Goal: Task Accomplishment & Management: Manage account settings

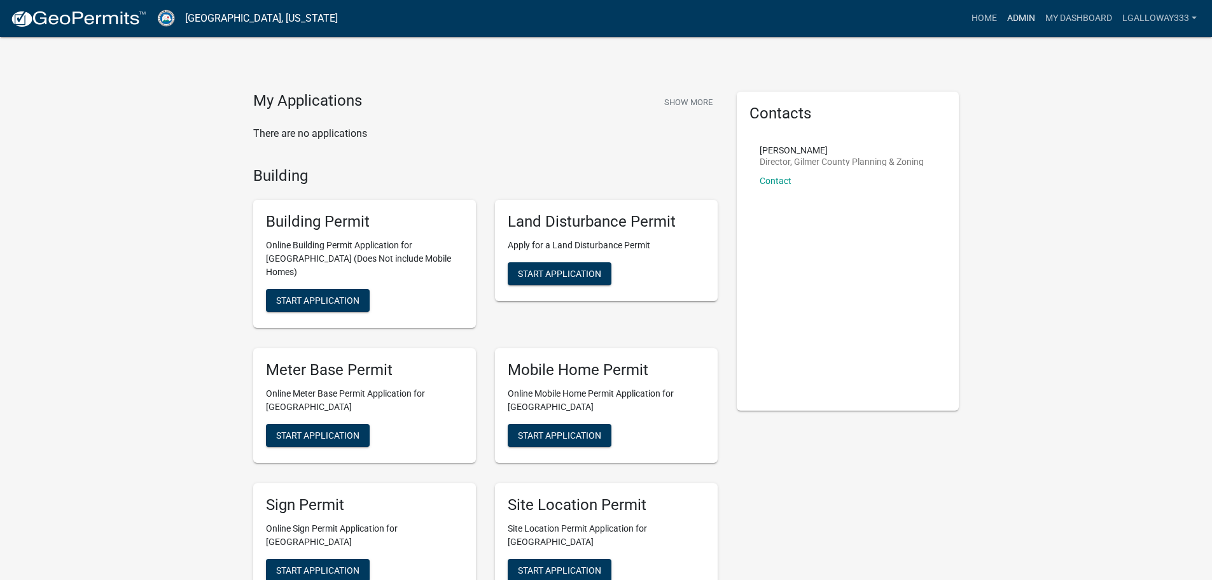
click at [1016, 12] on link "Admin" at bounding box center [1021, 18] width 38 height 24
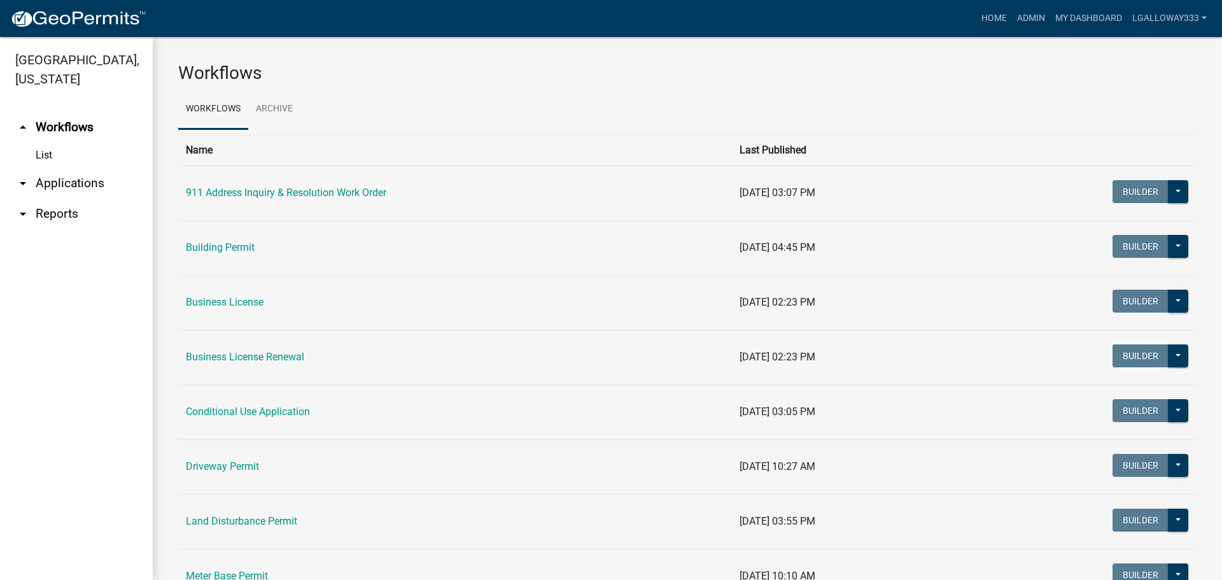
click at [54, 185] on link "arrow_drop_down Applications" at bounding box center [76, 183] width 153 height 31
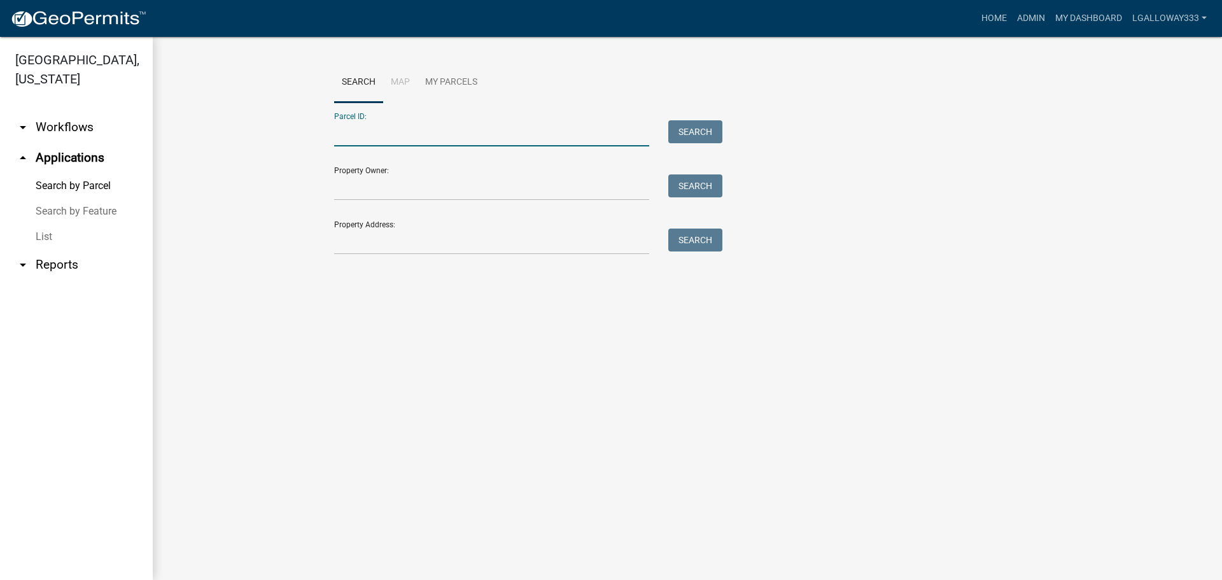
click at [373, 140] on input "Parcel ID:" at bounding box center [491, 133] width 315 height 26
type input "3011-009Q"
click at [674, 125] on button "Search" at bounding box center [695, 131] width 54 height 23
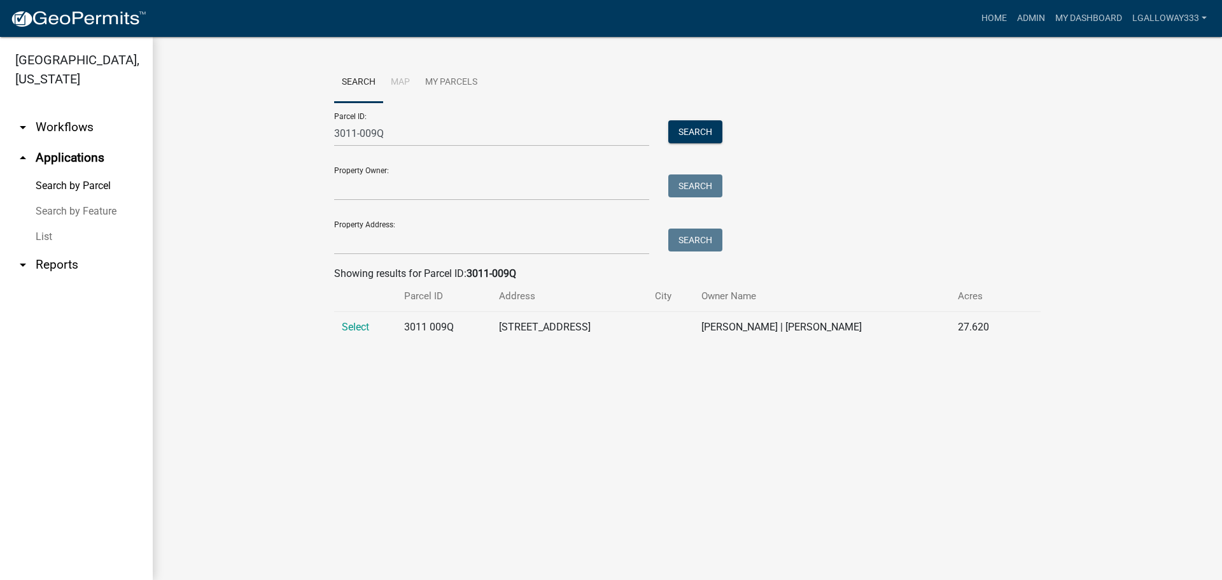
click at [365, 333] on td "Select" at bounding box center [365, 327] width 62 height 31
click at [364, 331] on span "Select" at bounding box center [355, 327] width 27 height 12
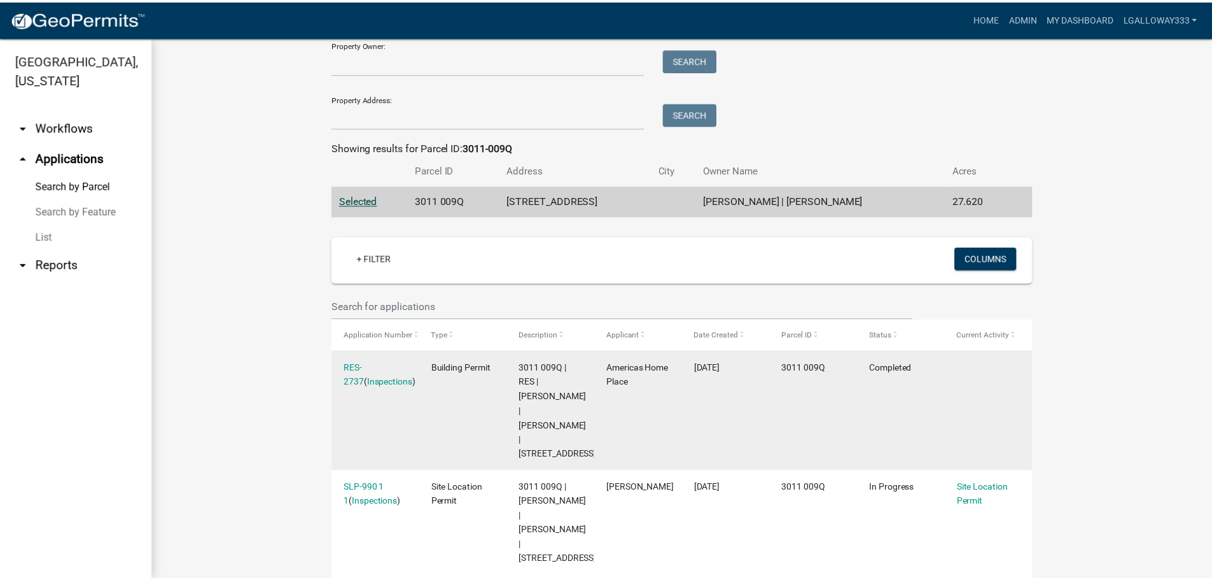
scroll to position [127, 0]
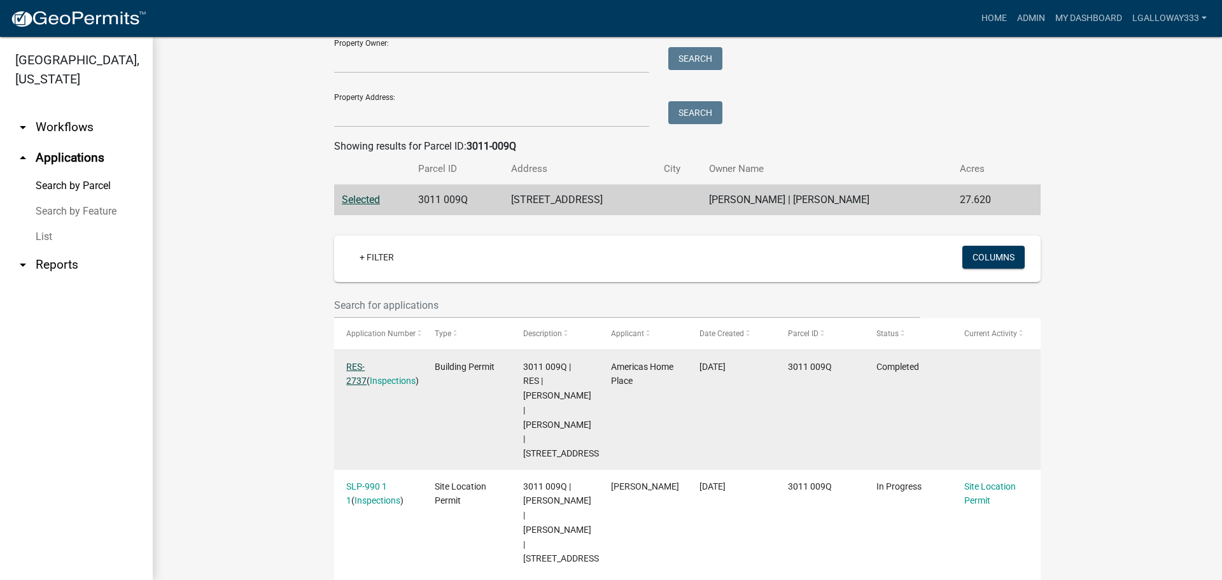
click at [367, 363] on link "RES-2737" at bounding box center [356, 373] width 20 height 25
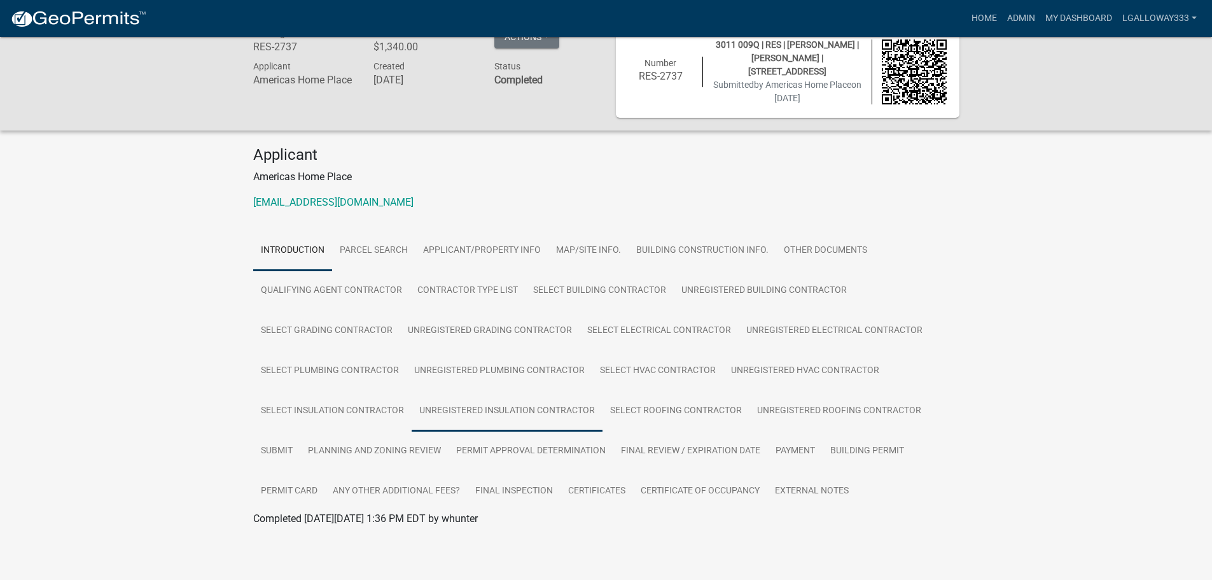
scroll to position [38, 0]
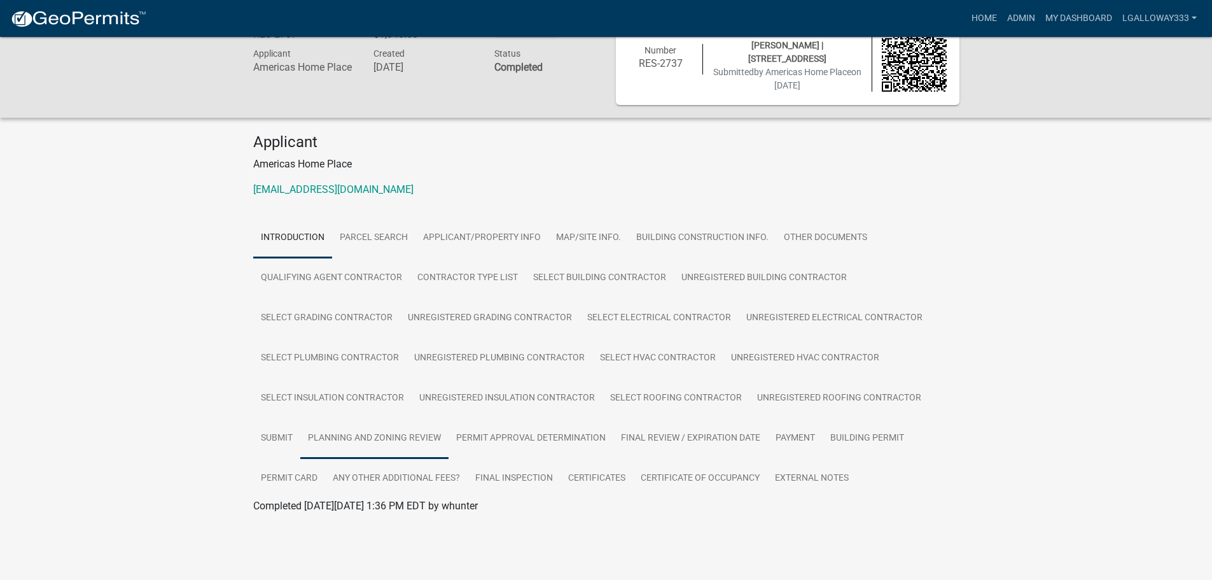
click at [384, 443] on link "Planning and Zoning Review" at bounding box center [374, 438] width 148 height 41
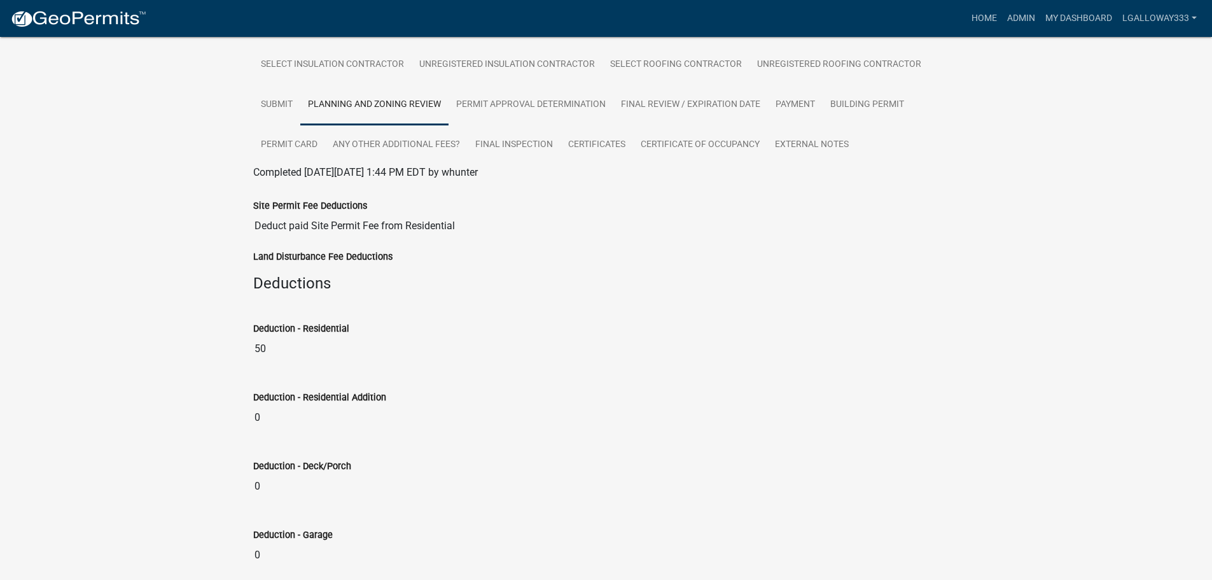
scroll to position [0, 0]
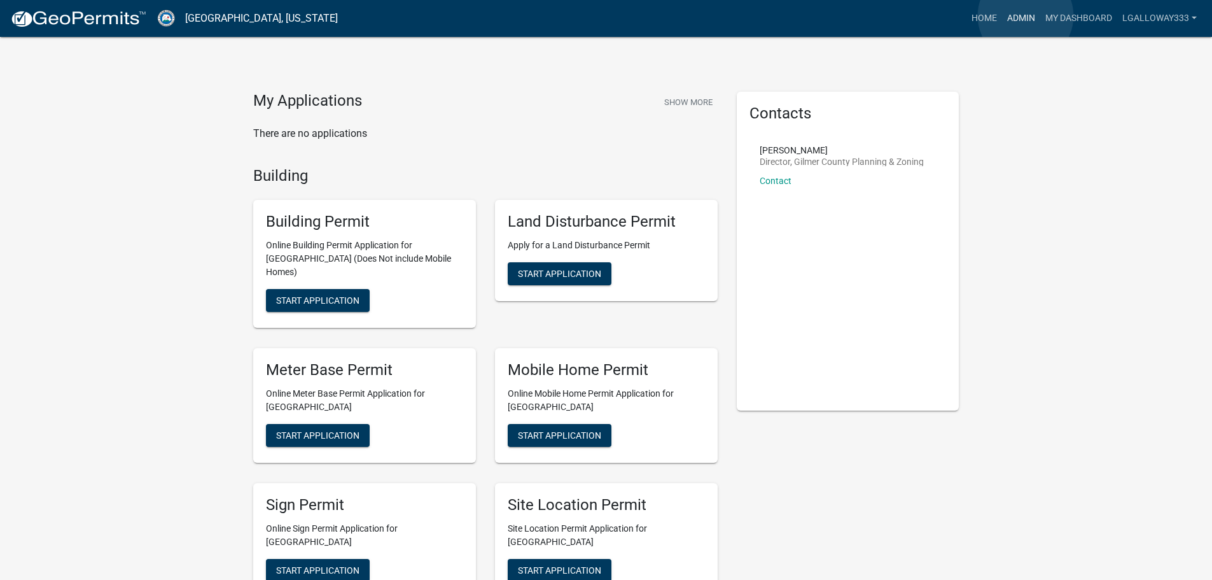
click at [1026, 16] on link "Admin" at bounding box center [1021, 18] width 38 height 24
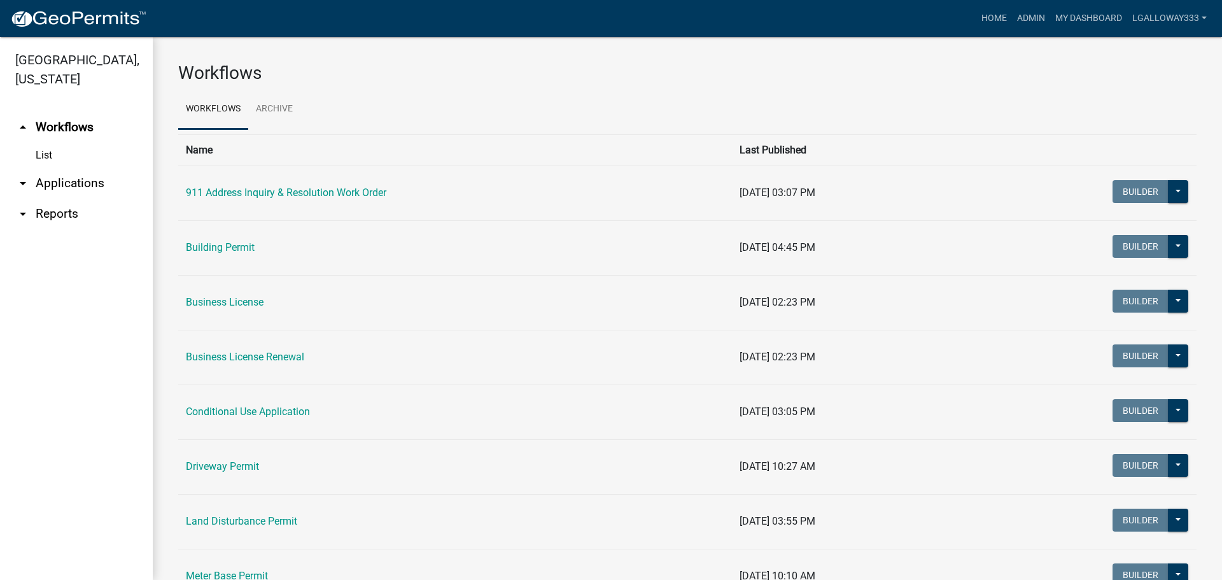
click at [66, 183] on link "arrow_drop_down Applications" at bounding box center [76, 183] width 153 height 31
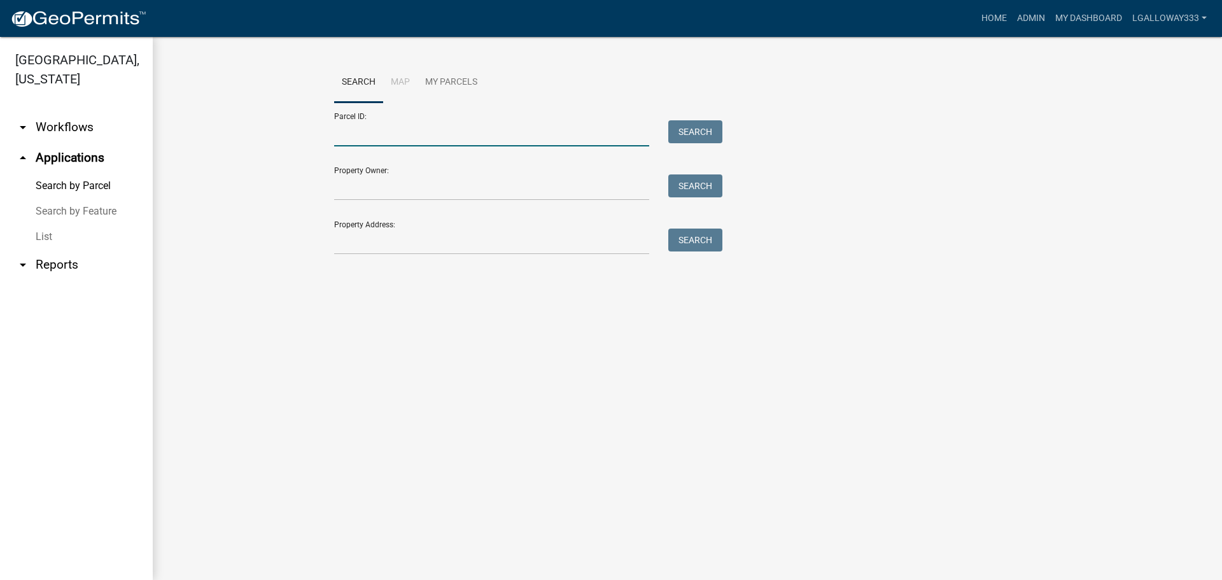
click at [400, 136] on input "Parcel ID:" at bounding box center [491, 133] width 315 height 26
type input "3011k-157"
click at [710, 133] on button "Search" at bounding box center [695, 131] width 54 height 23
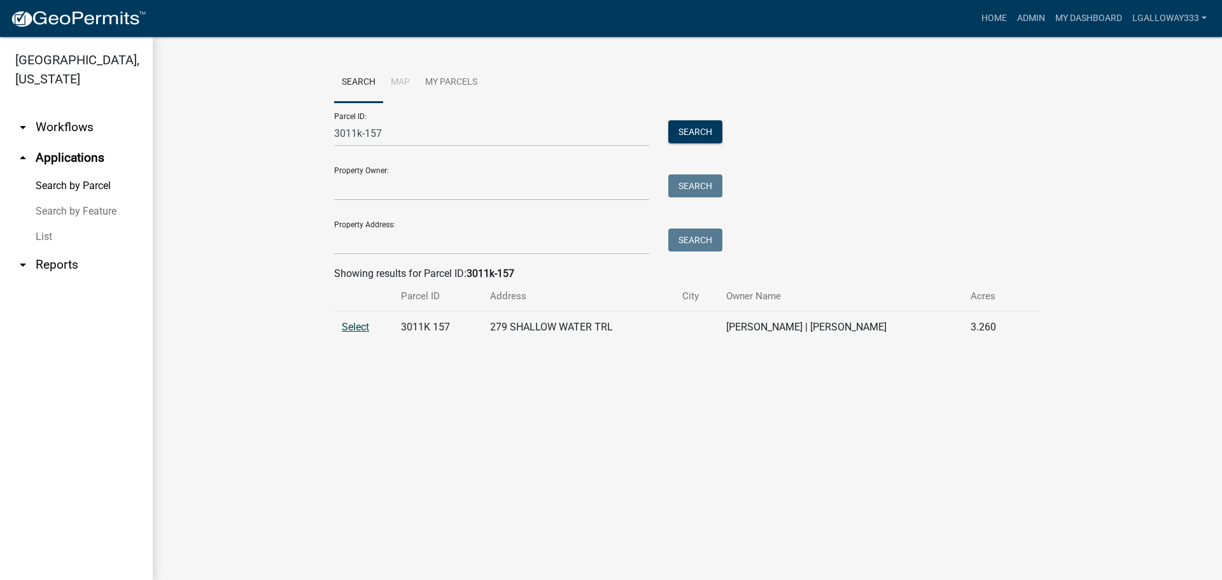
click at [364, 323] on span "Select" at bounding box center [355, 327] width 27 height 12
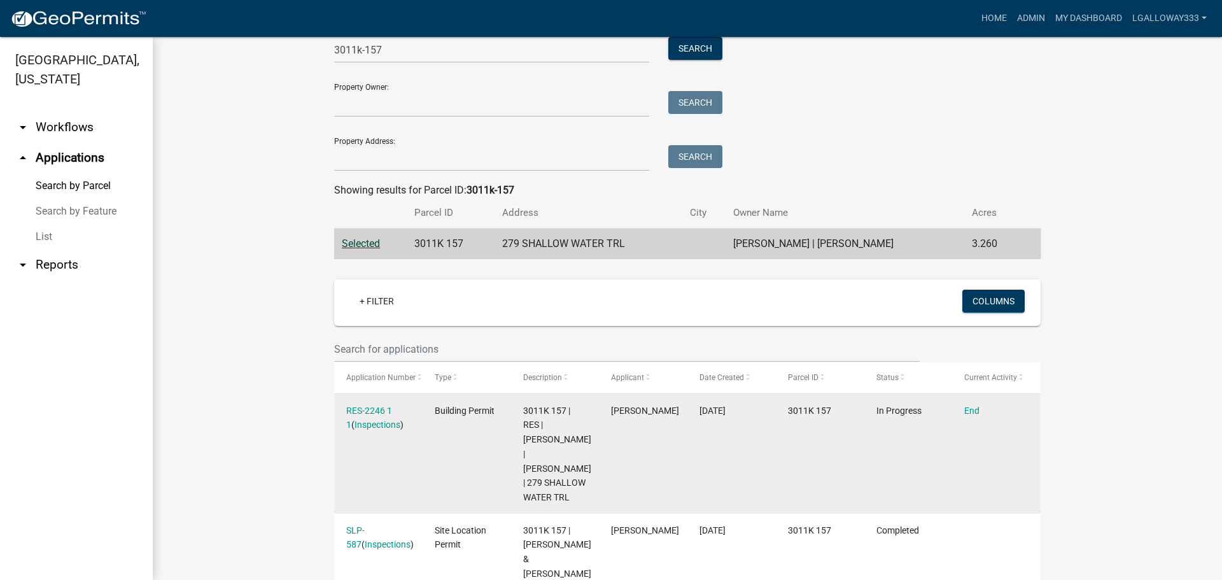
scroll to position [185, 0]
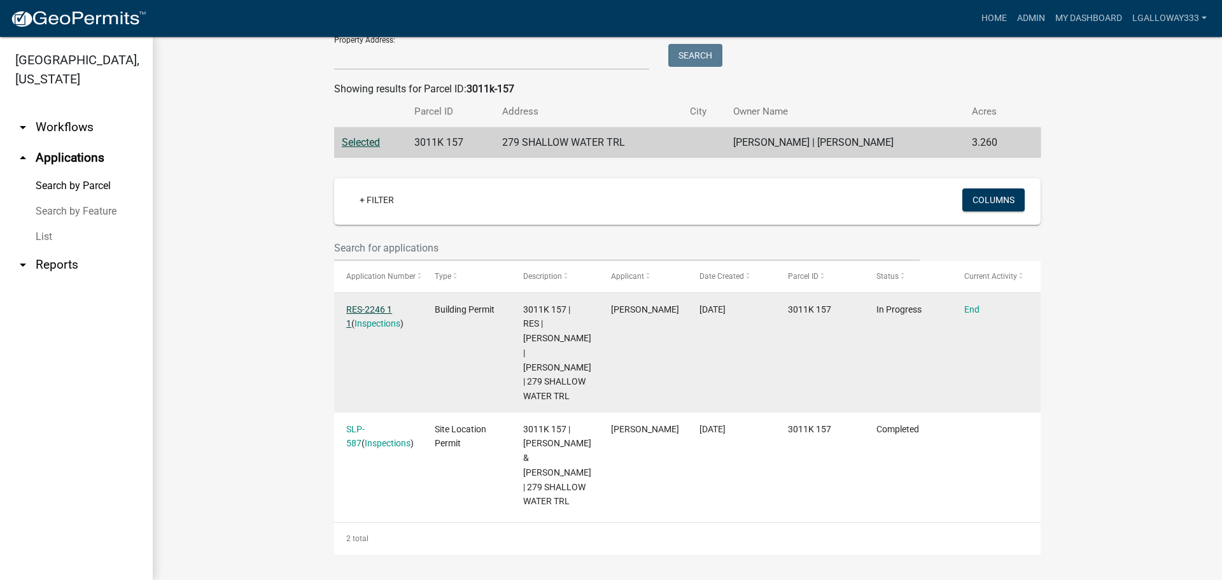
click at [374, 311] on link "RES-2246 1 1" at bounding box center [369, 316] width 46 height 25
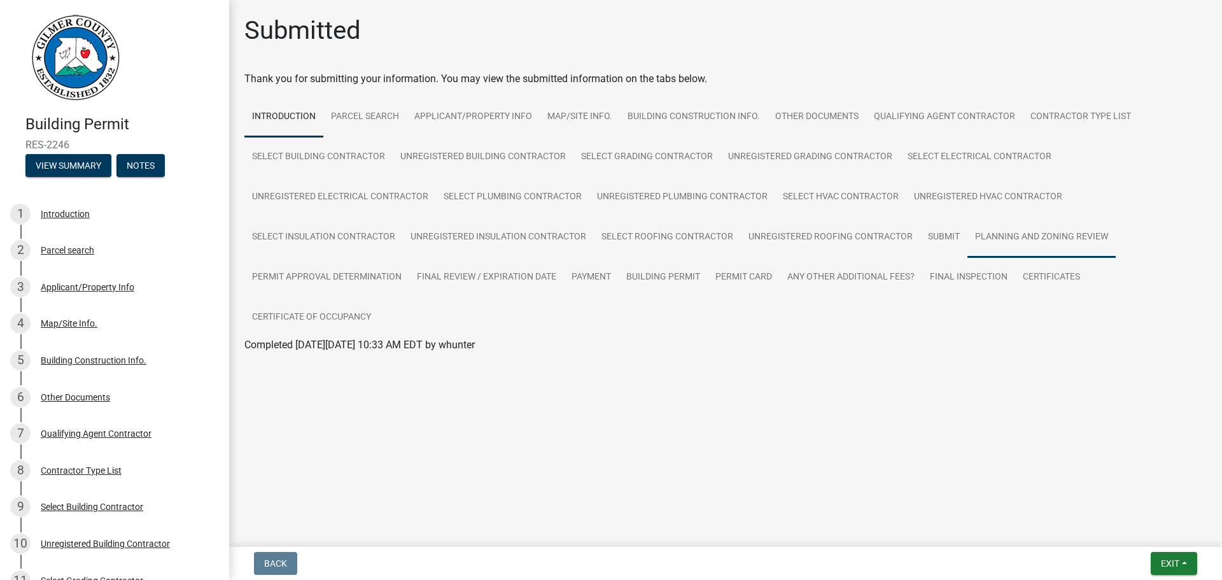
click at [1045, 228] on link "Planning and Zoning Review" at bounding box center [1041, 237] width 148 height 41
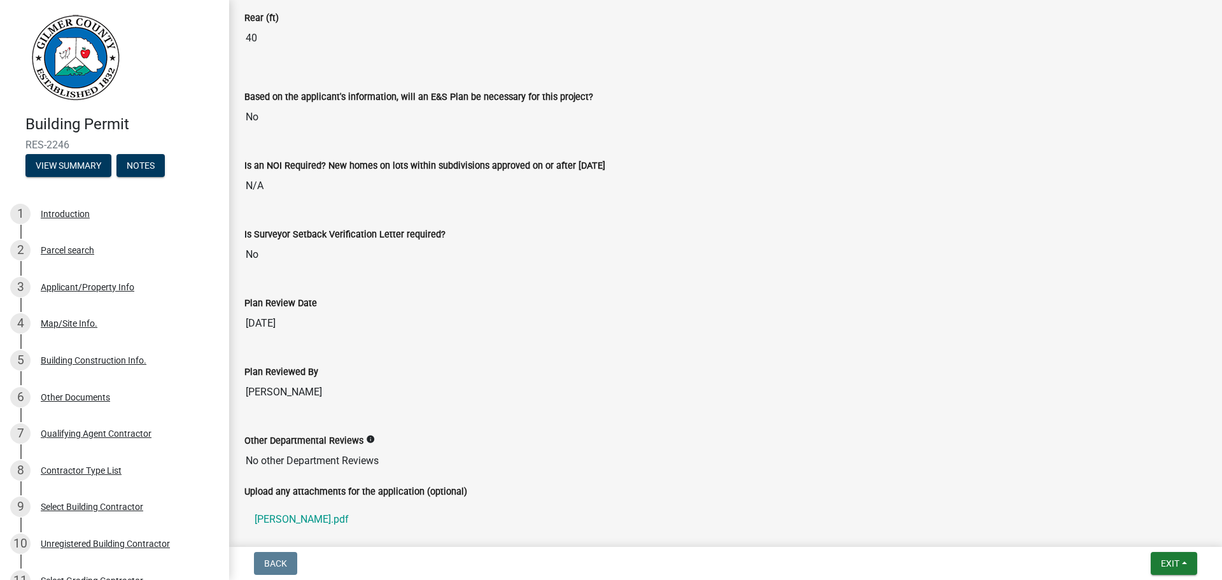
scroll to position [2819, 0]
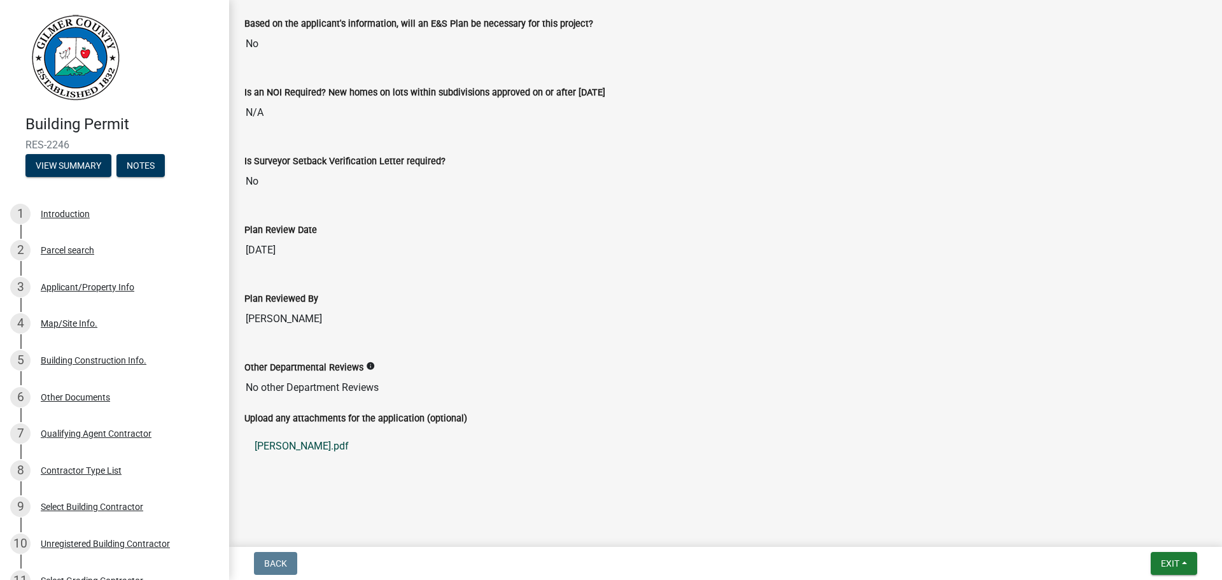
click at [280, 445] on link "[PERSON_NAME].pdf" at bounding box center [725, 446] width 962 height 31
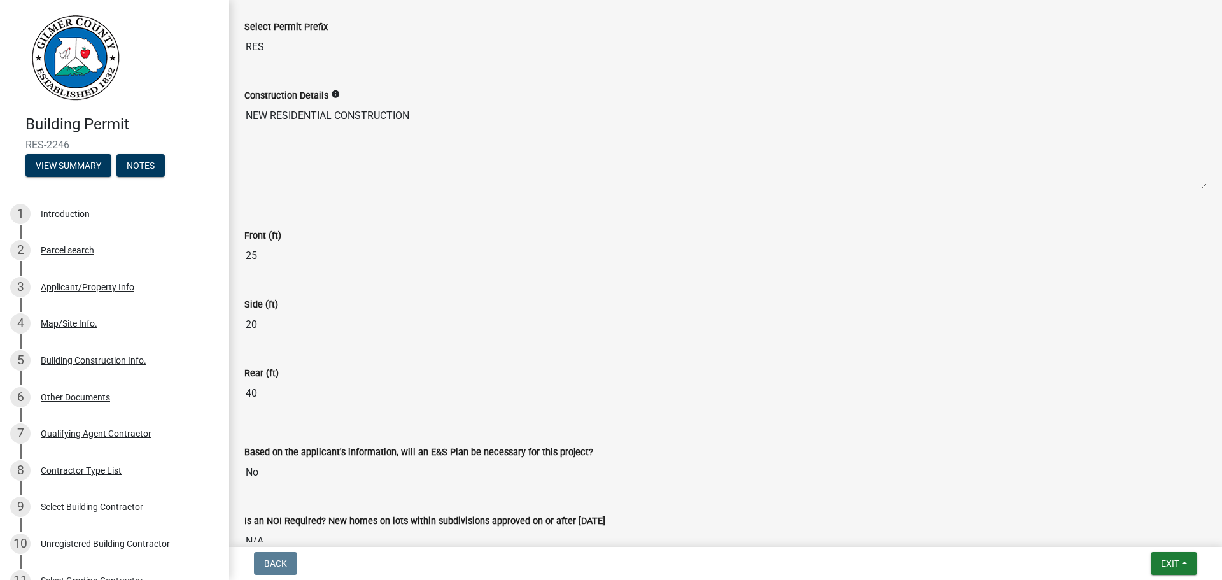
scroll to position [2373, 0]
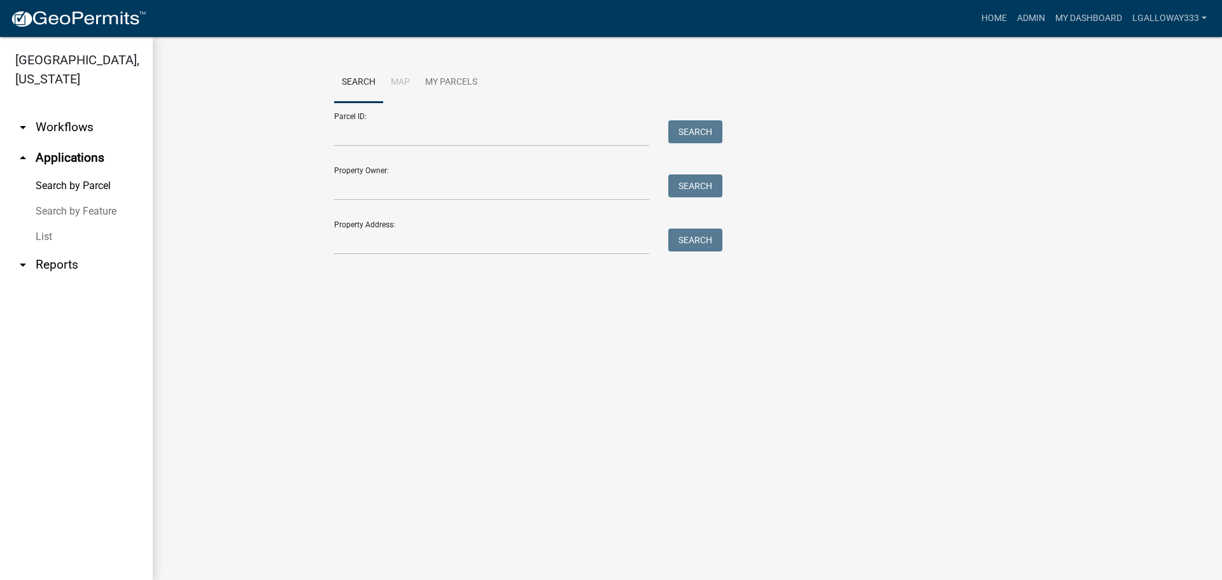
click at [66, 126] on link "arrow_drop_down Workflows" at bounding box center [76, 127] width 153 height 31
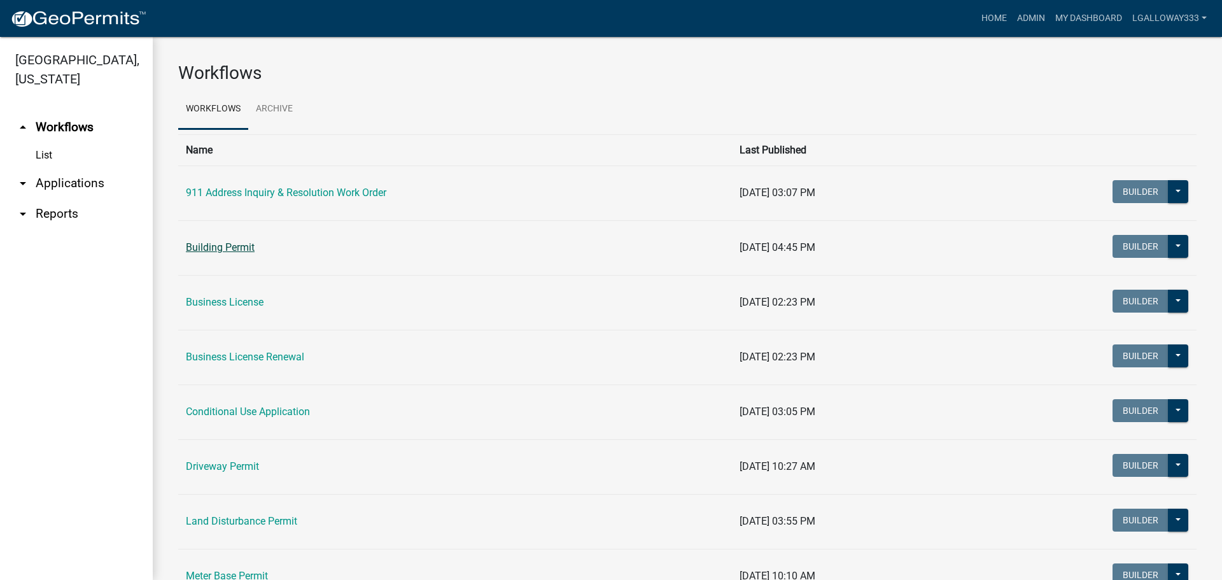
click at [247, 242] on link "Building Permit" at bounding box center [220, 247] width 69 height 12
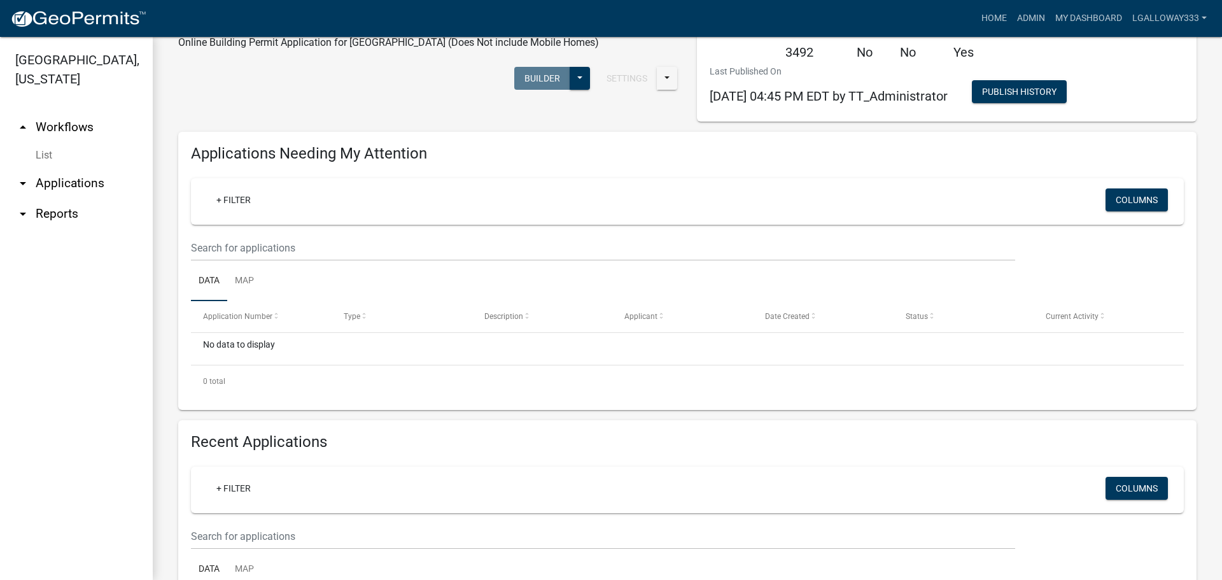
scroll to position [127, 0]
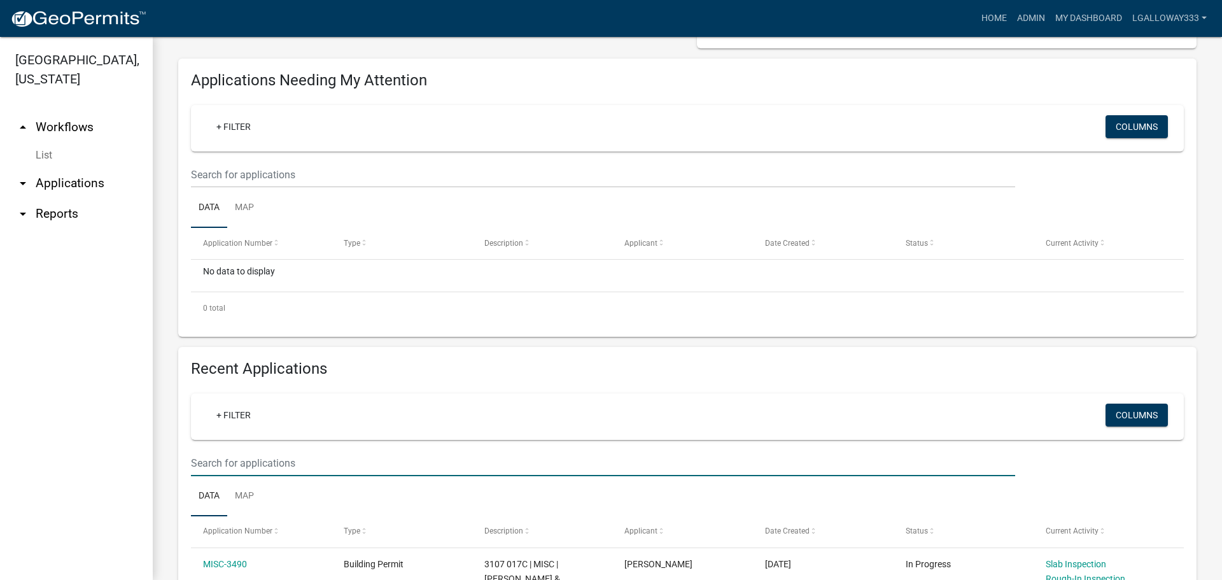
click at [246, 472] on input "text" at bounding box center [603, 463] width 824 height 26
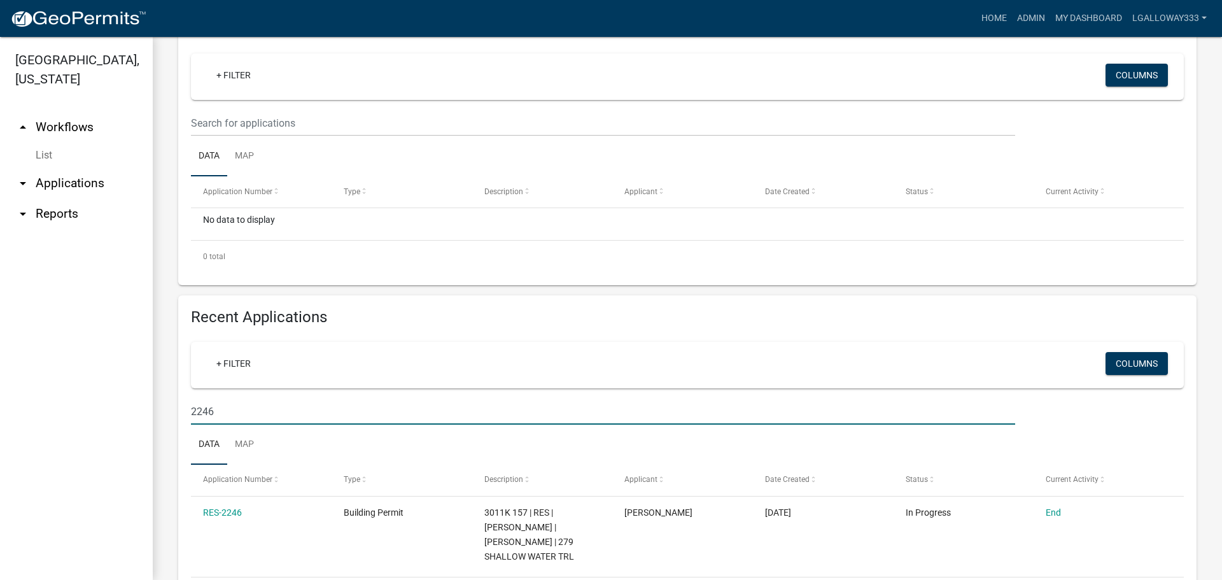
scroll to position [246, 0]
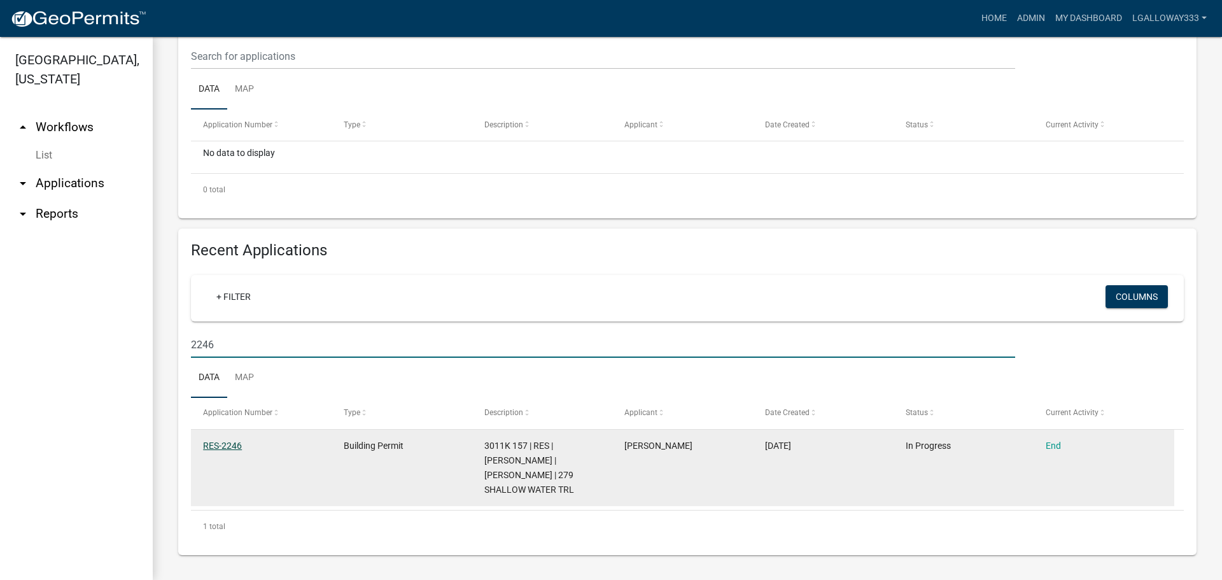
type input "2246"
click at [221, 442] on link "RES-2246" at bounding box center [222, 445] width 39 height 10
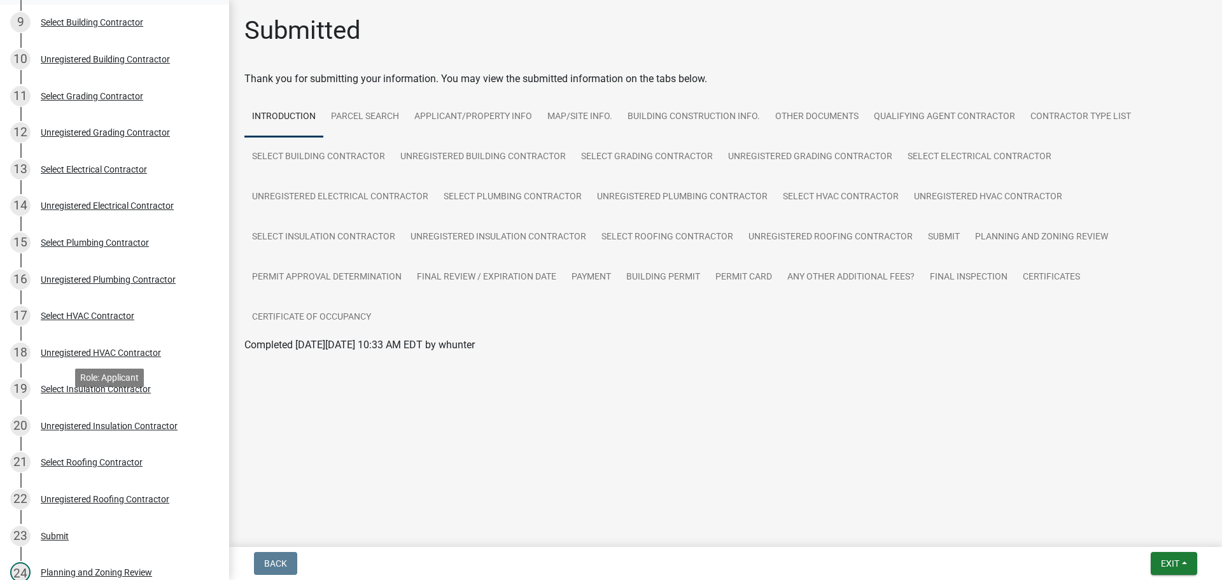
scroll to position [573, 0]
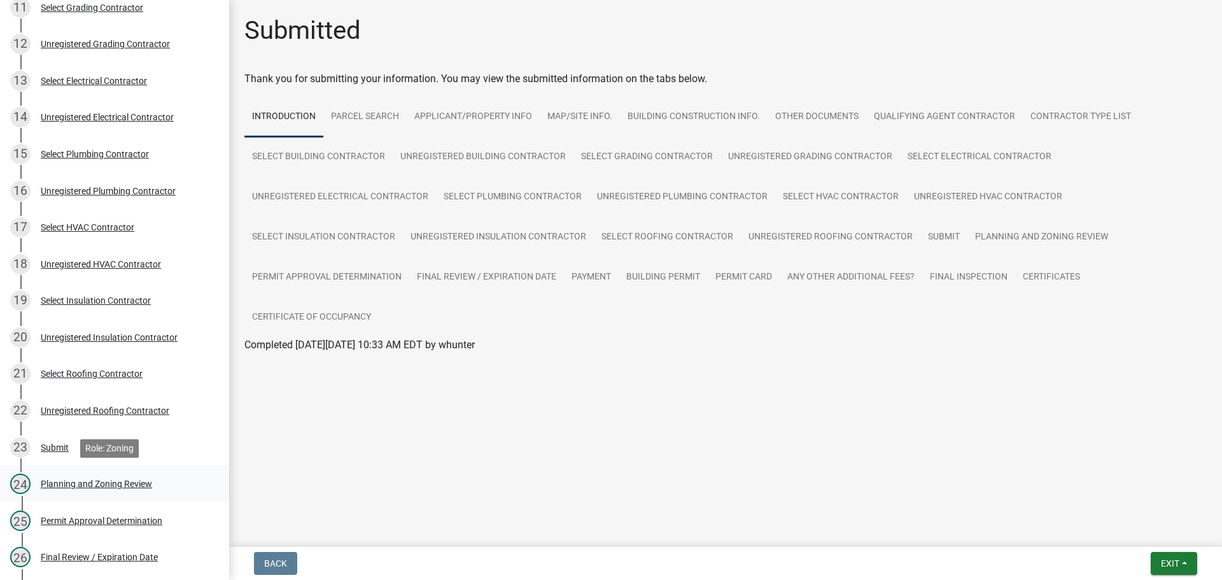
click at [83, 482] on div "Planning and Zoning Review" at bounding box center [96, 483] width 111 height 9
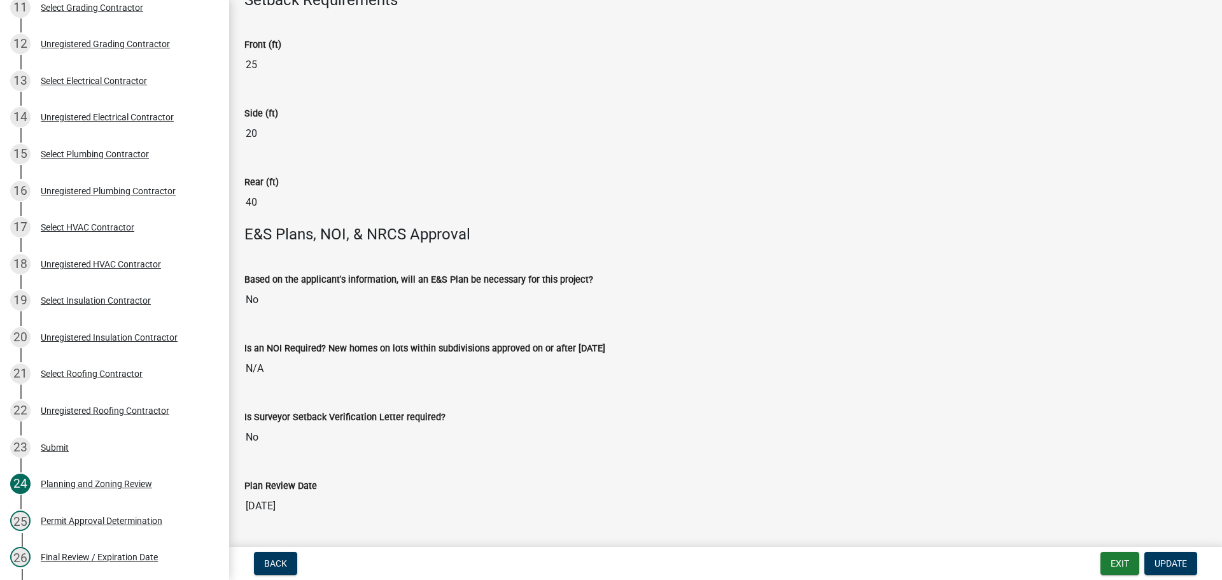
scroll to position [2595, 0]
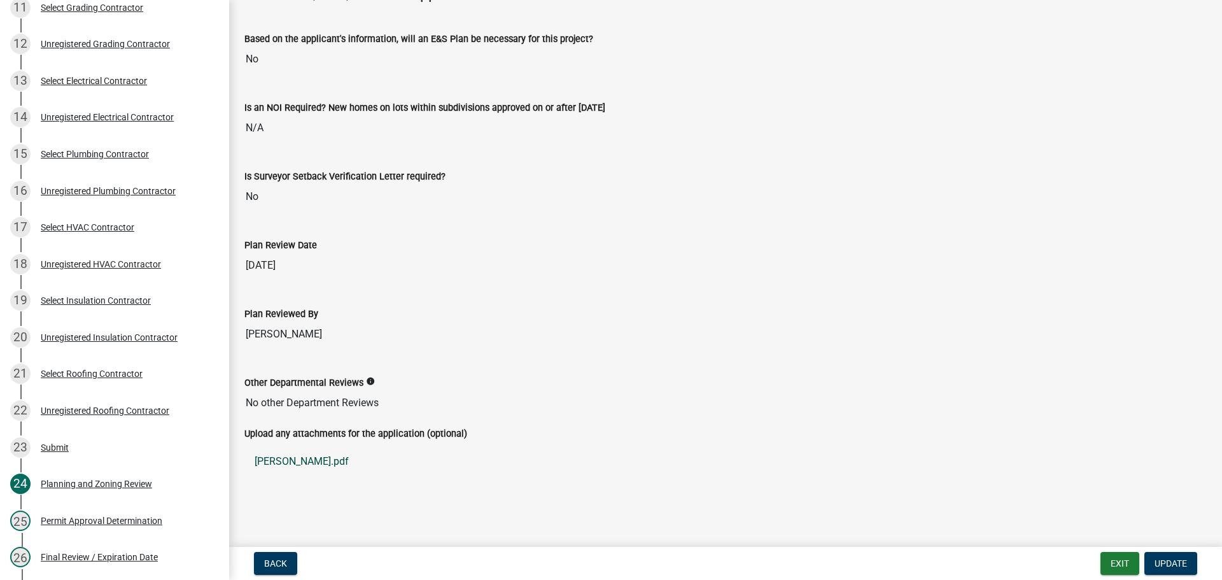
click at [290, 465] on link "[PERSON_NAME].pdf" at bounding box center [725, 461] width 962 height 31
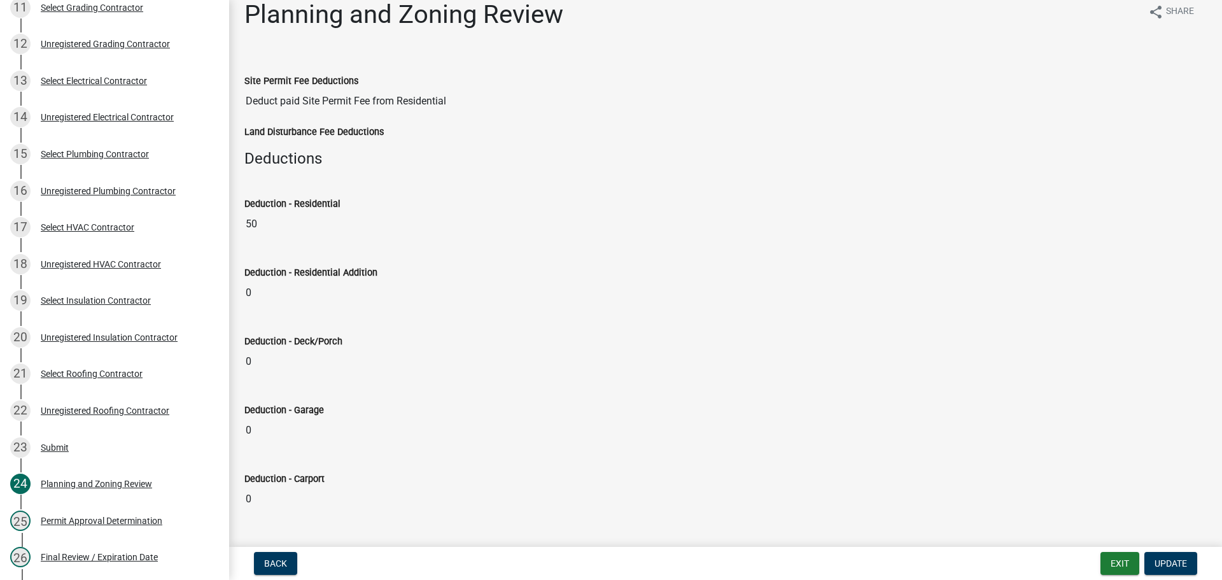
scroll to position [0, 0]
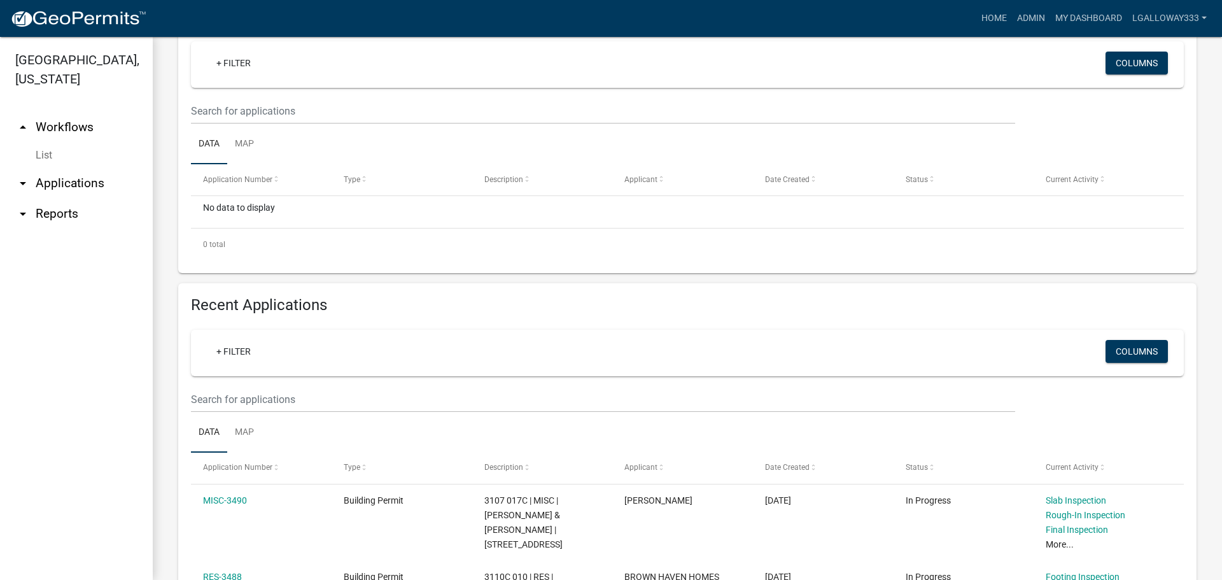
scroll to position [318, 0]
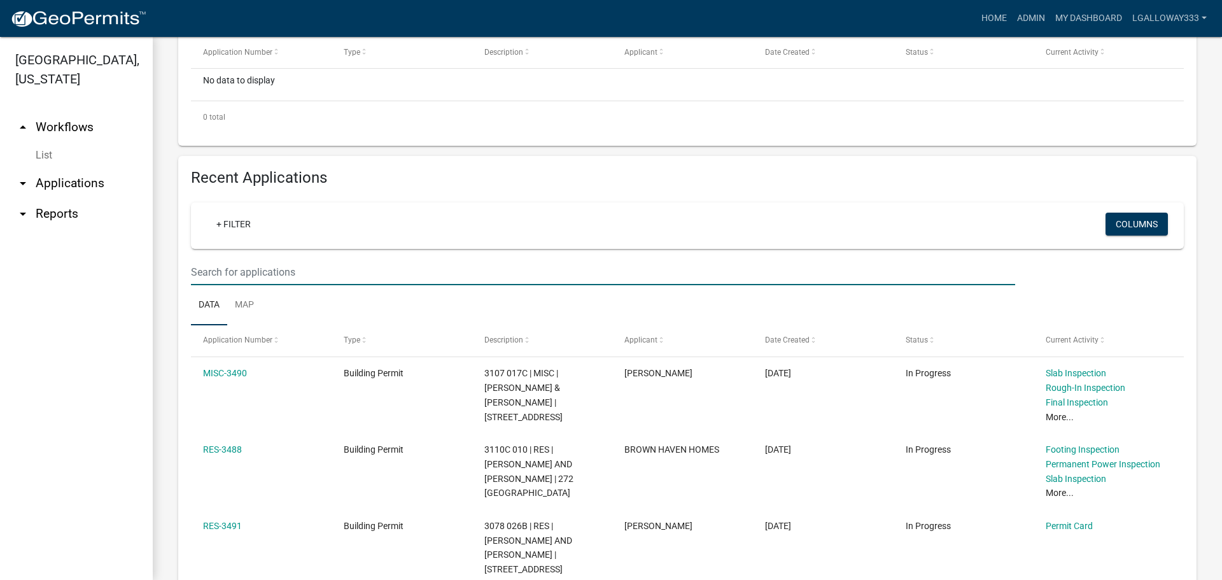
click at [288, 277] on input "text" at bounding box center [603, 272] width 824 height 26
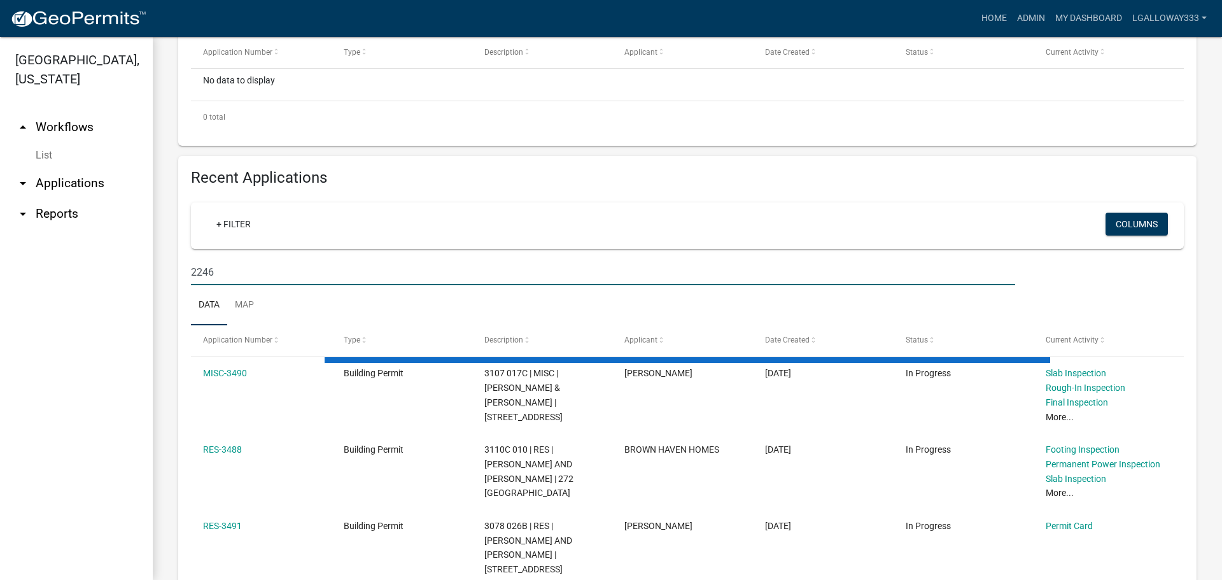
scroll to position [246, 0]
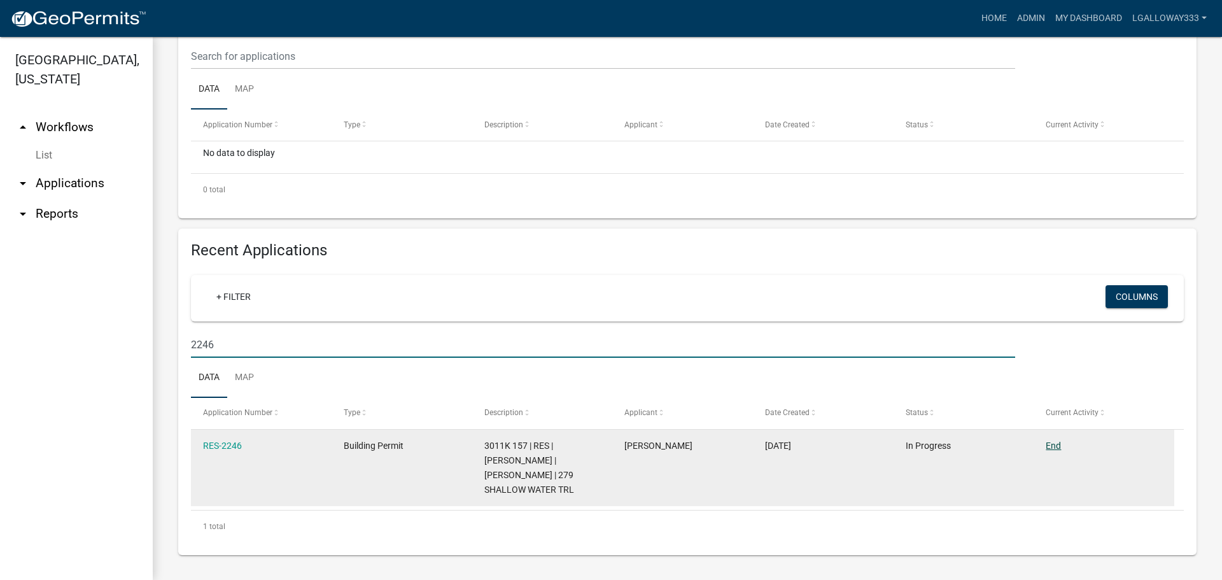
type input "2246"
click at [1056, 440] on link "End" at bounding box center [1053, 445] width 15 height 10
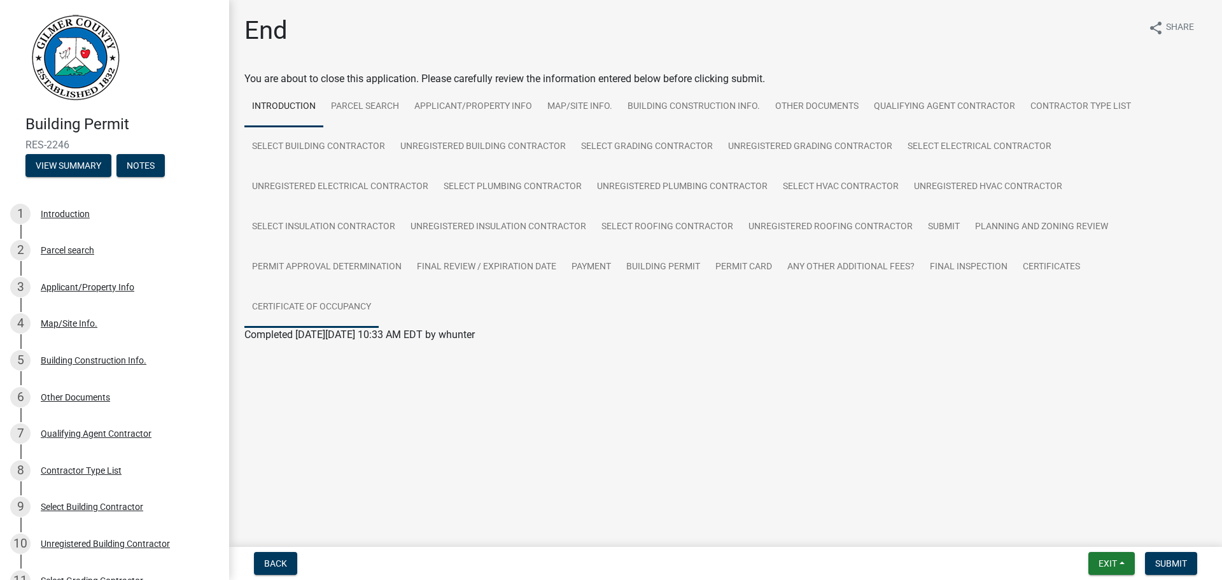
click at [340, 301] on link "Certificate of Occupancy" at bounding box center [311, 307] width 134 height 41
click at [312, 349] on link "Certificate of Occupancy" at bounding box center [299, 350] width 110 height 12
